Goal: Information Seeking & Learning: Learn about a topic

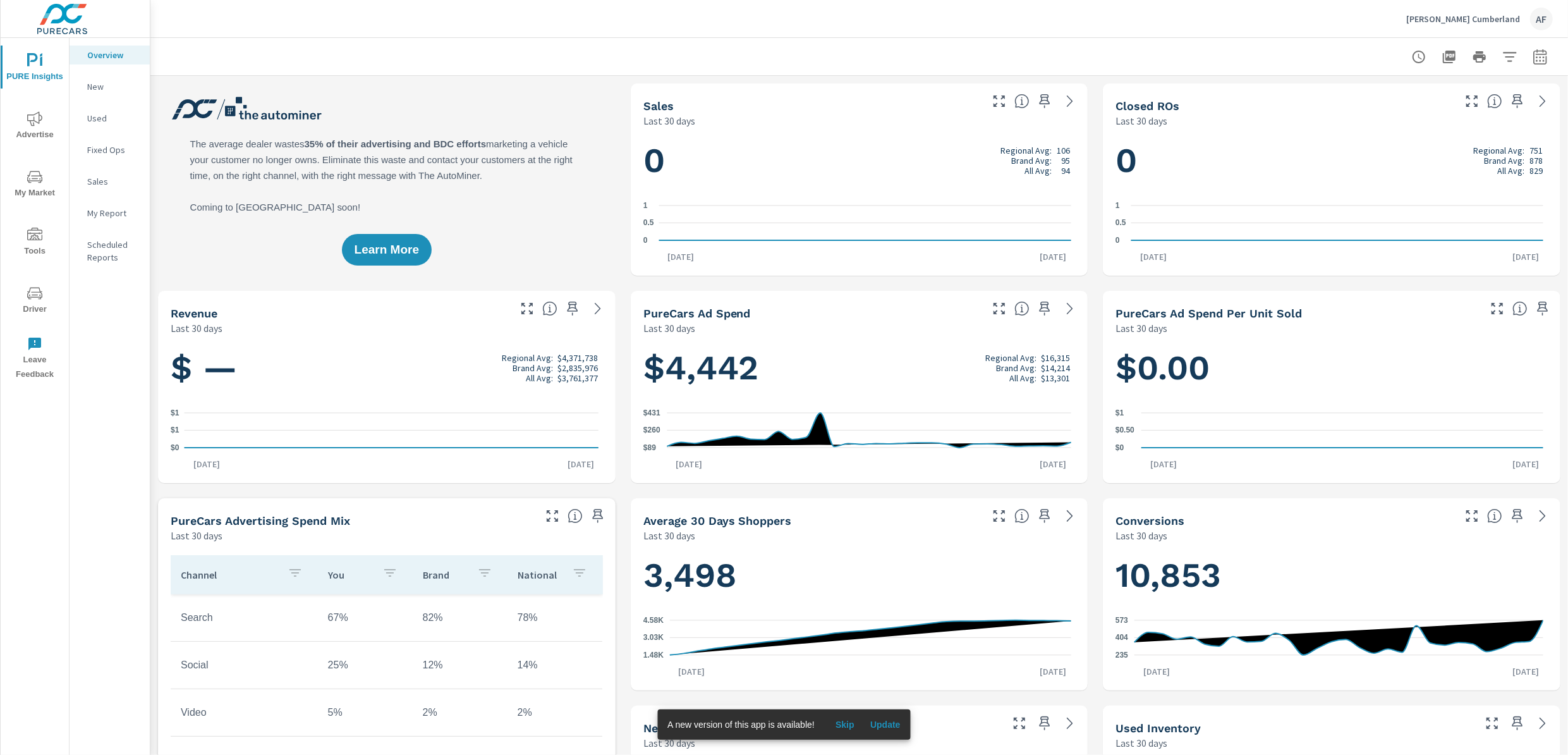
click at [34, 174] on icon "nav menu" at bounding box center [34, 176] width 15 height 15
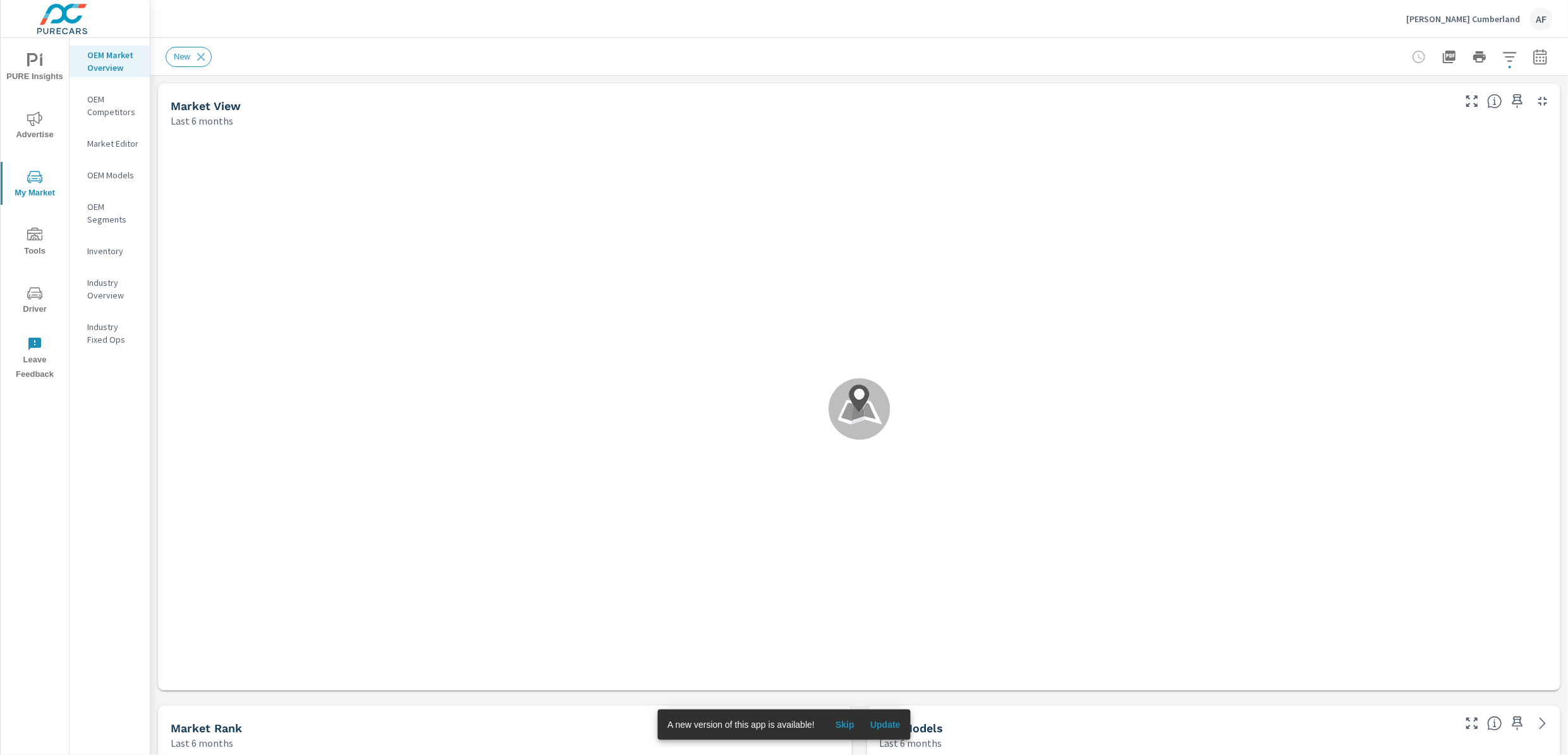
scroll to position [1, 0]
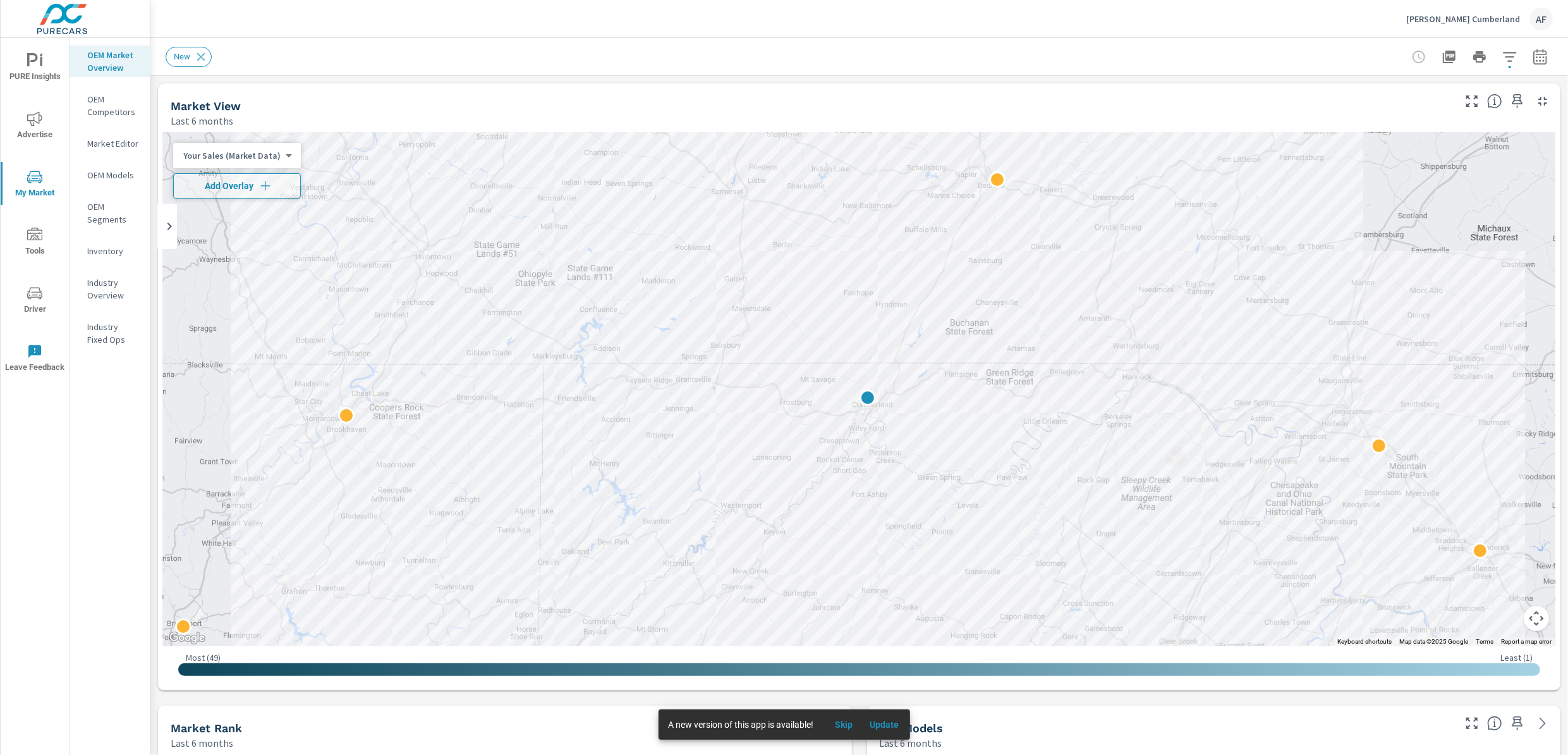
click at [113, 109] on p "OEM Competitors" at bounding box center [113, 105] width 52 height 25
click at [36, 66] on icon "nav menu" at bounding box center [34, 60] width 15 height 15
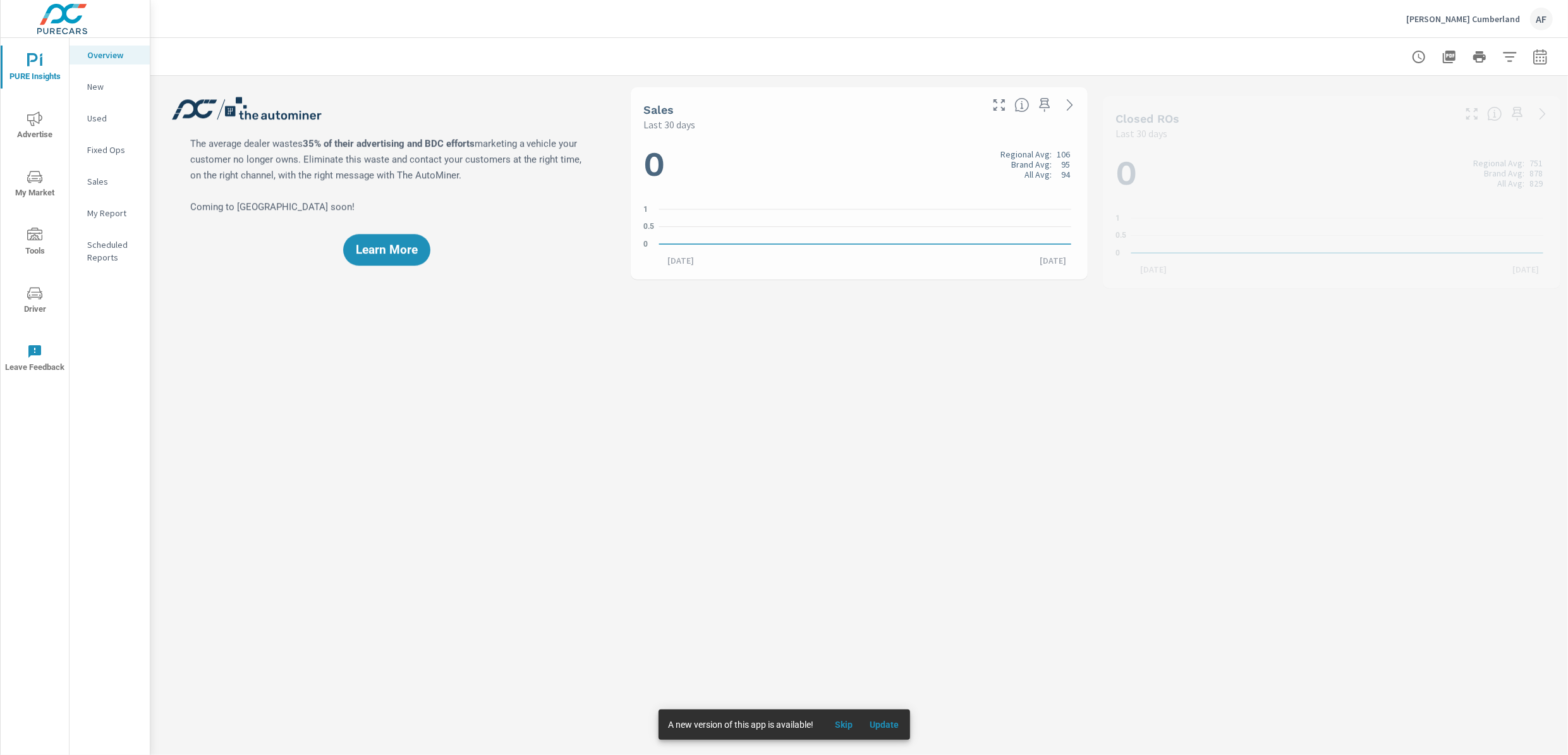
scroll to position [1, 0]
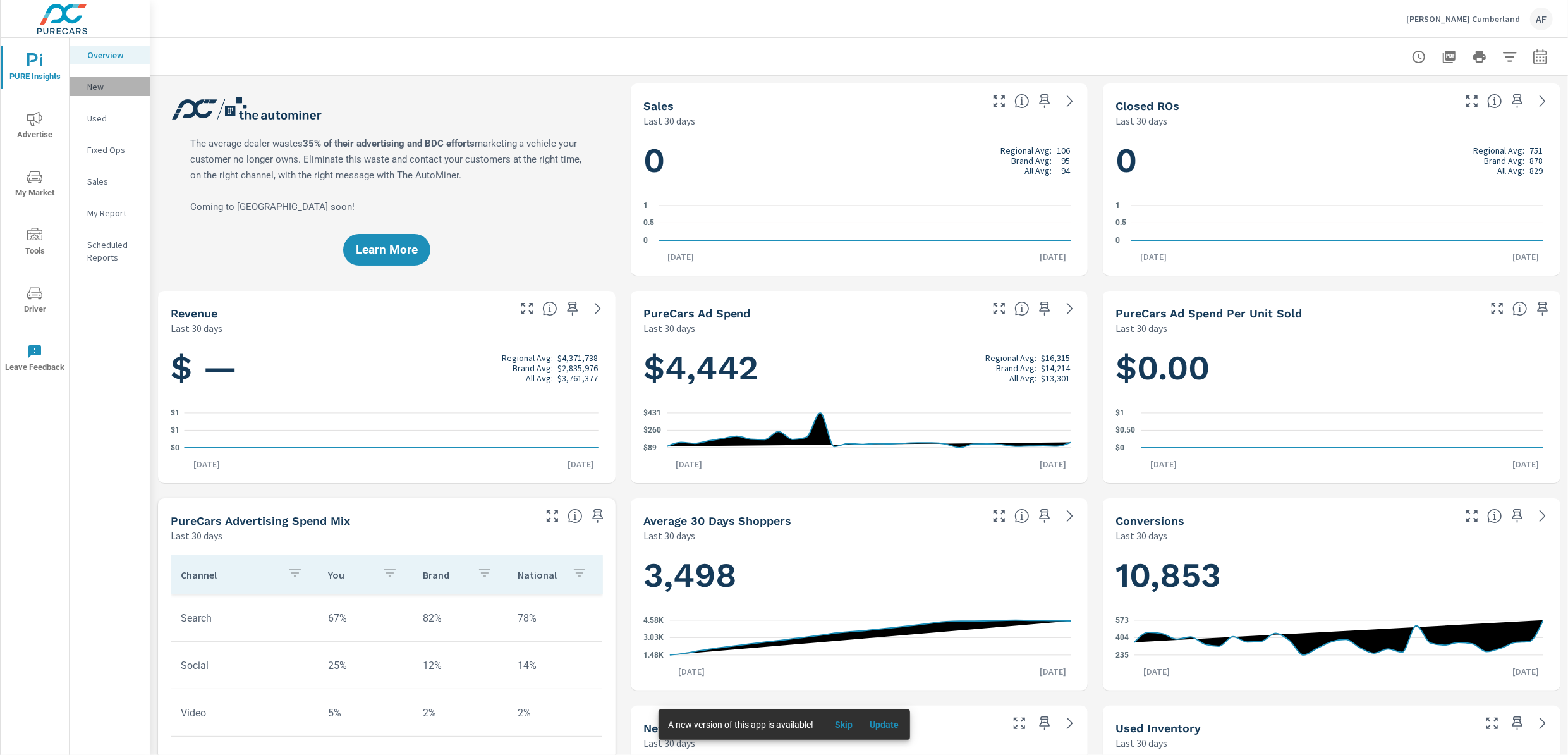
click at [100, 85] on p "New" at bounding box center [113, 86] width 52 height 13
